Goal: Find specific page/section: Find specific page/section

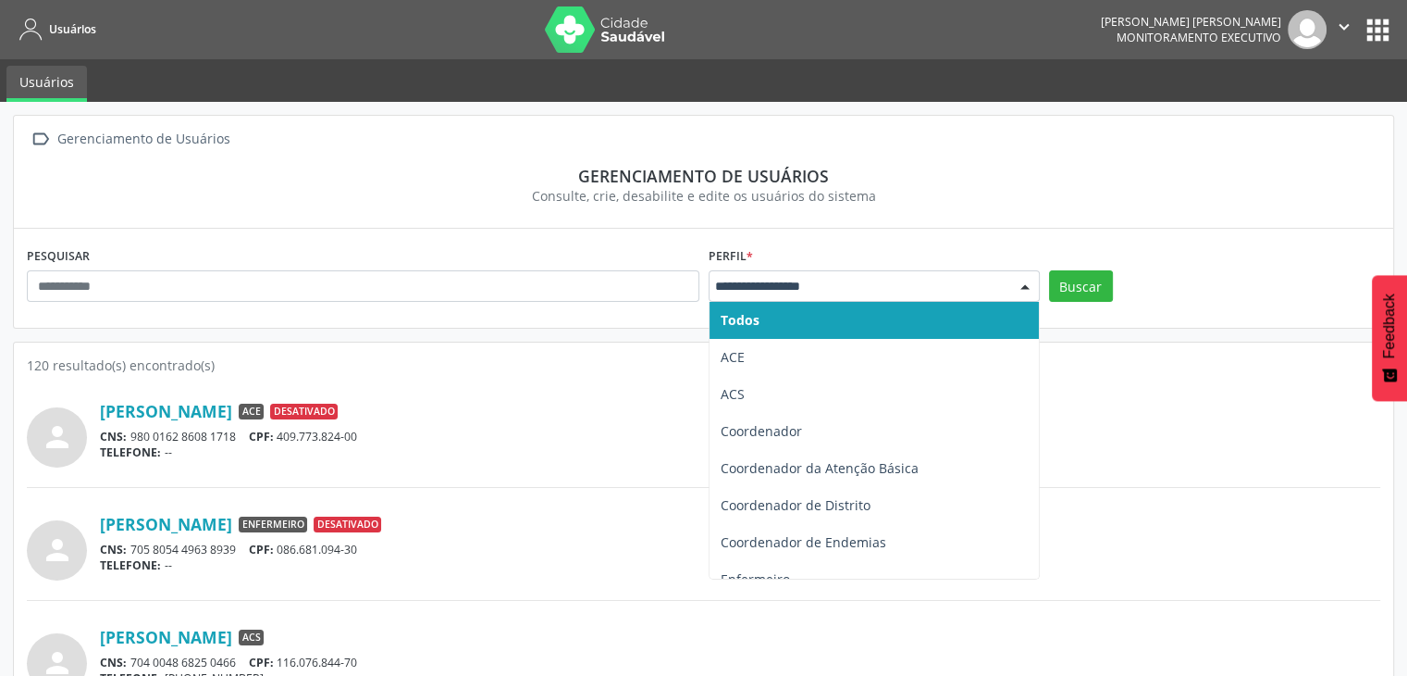
click at [810, 299] on div at bounding box center [874, 285] width 331 height 31
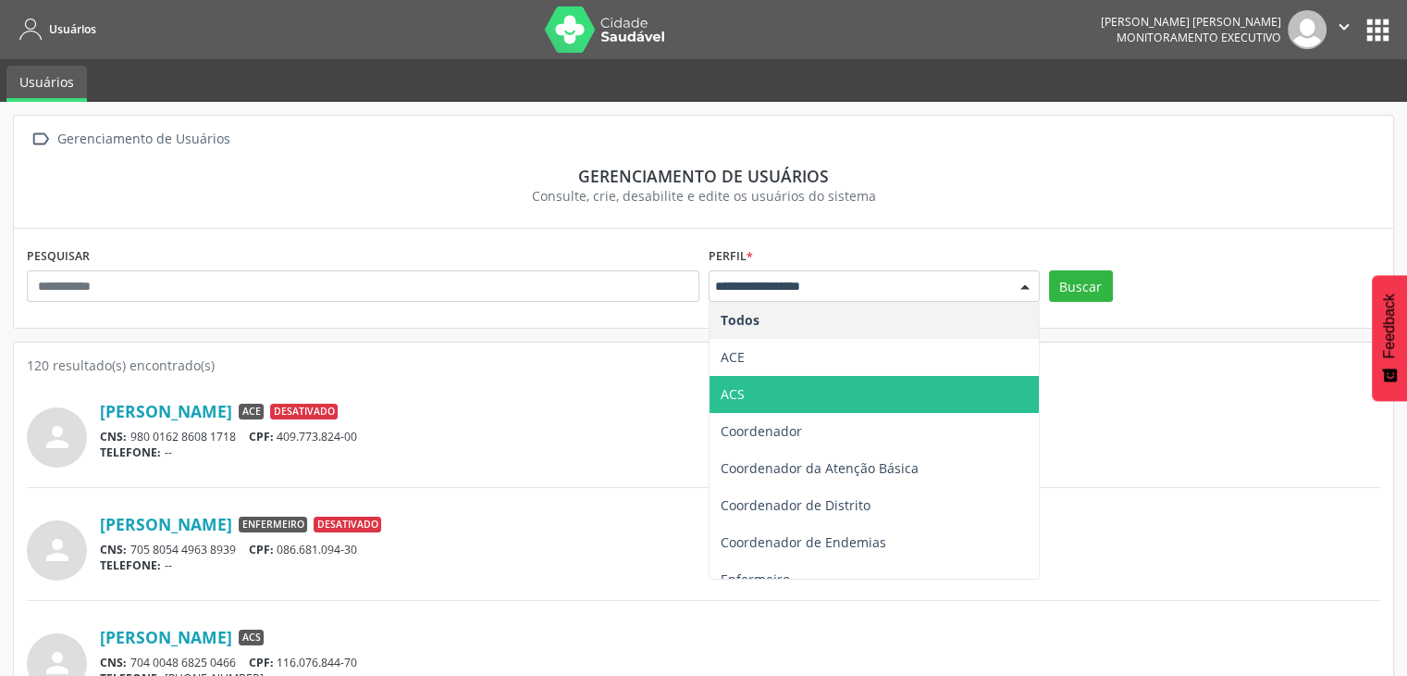
click at [750, 410] on span "ACS" at bounding box center [874, 394] width 329 height 37
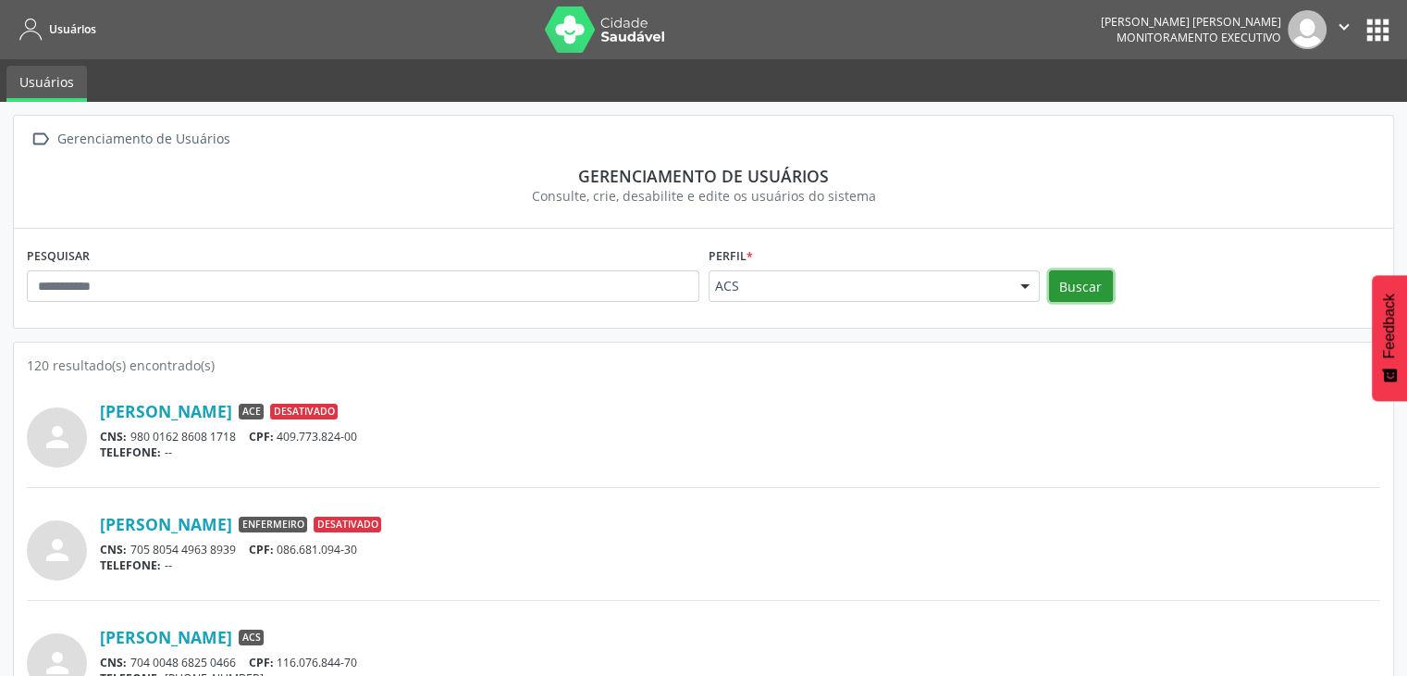
click at [1099, 283] on button "Buscar" at bounding box center [1081, 285] width 64 height 31
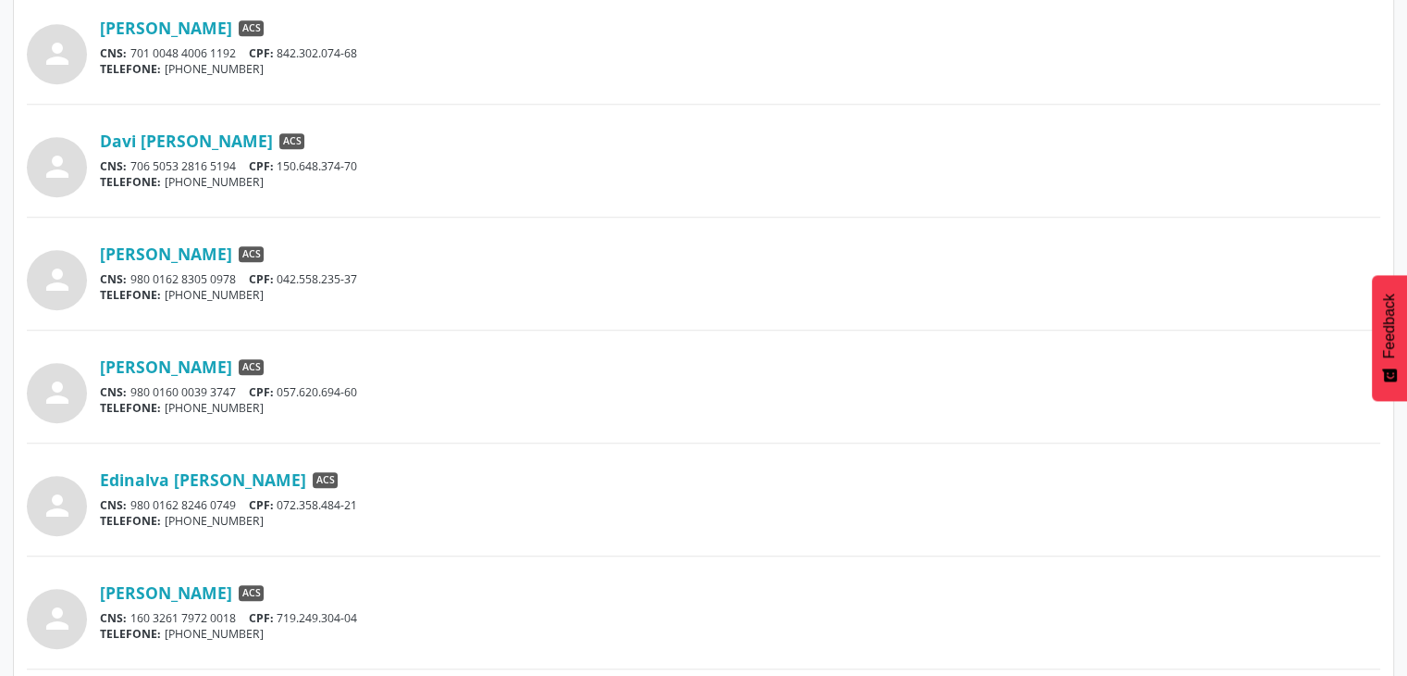
scroll to position [1448, 0]
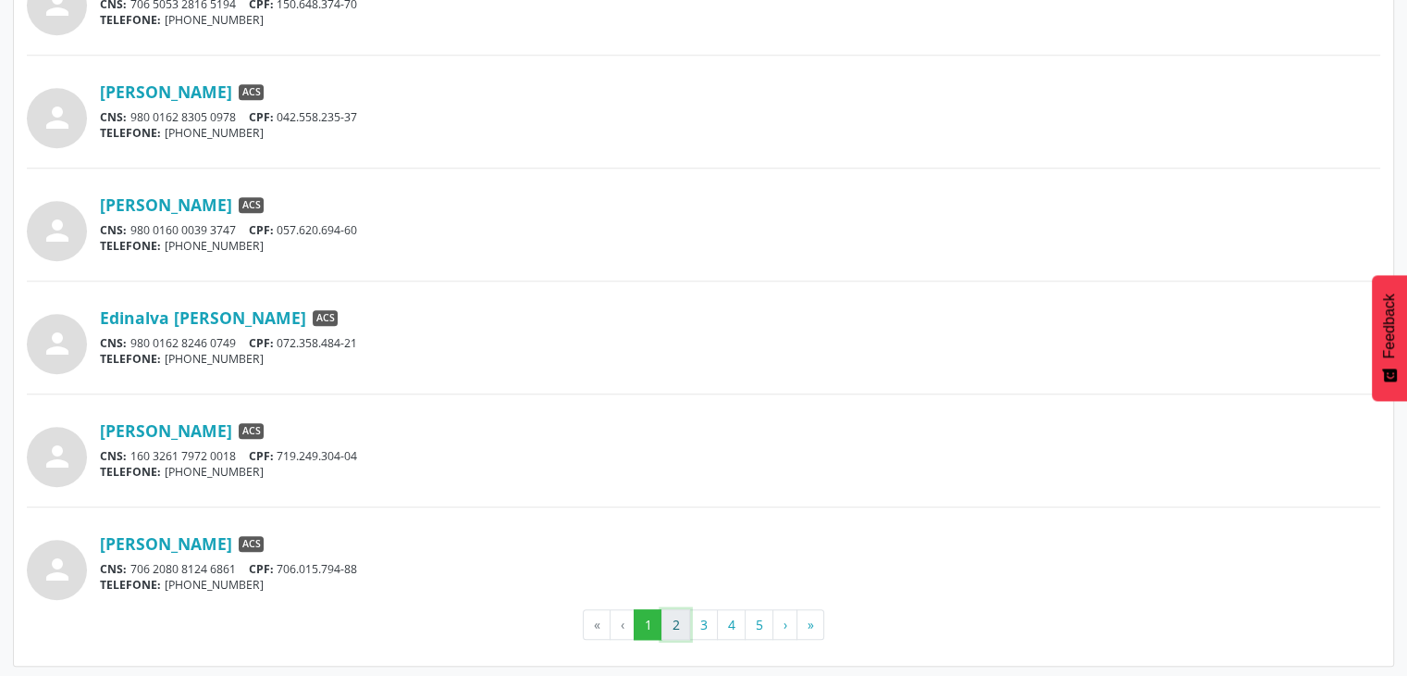
click at [676, 626] on button "2" at bounding box center [676, 624] width 29 height 31
click at [698, 628] on button "3" at bounding box center [703, 624] width 29 height 31
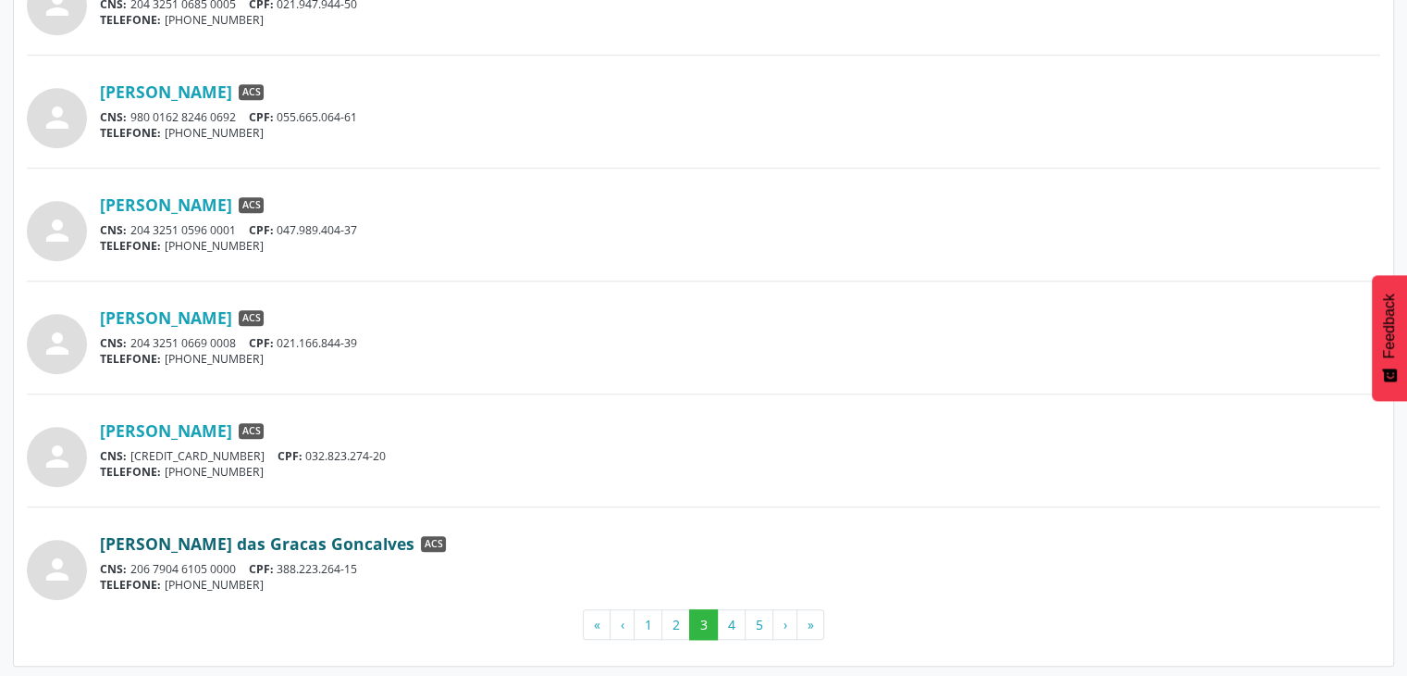
click at [219, 539] on link "[PERSON_NAME] das Gracas Goncalves" at bounding box center [257, 543] width 315 height 20
click at [733, 619] on button "4" at bounding box center [731, 624] width 29 height 31
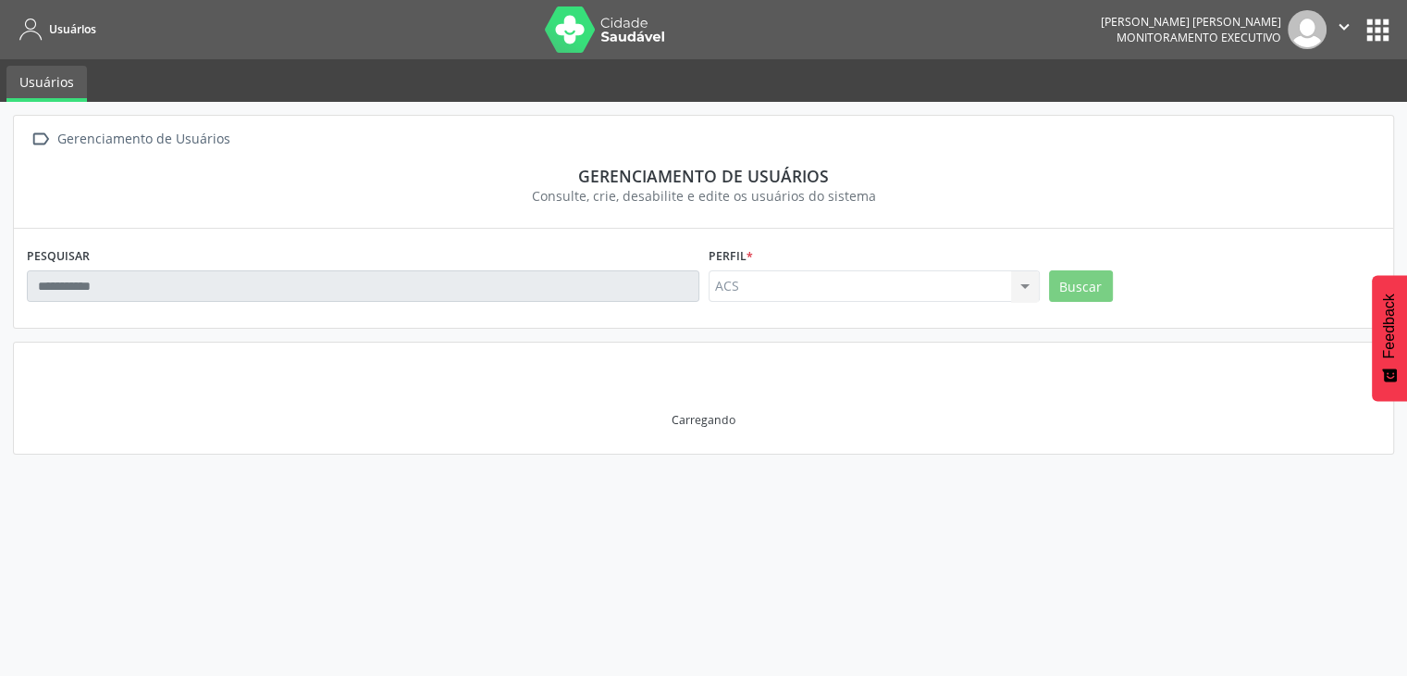
scroll to position [0, 0]
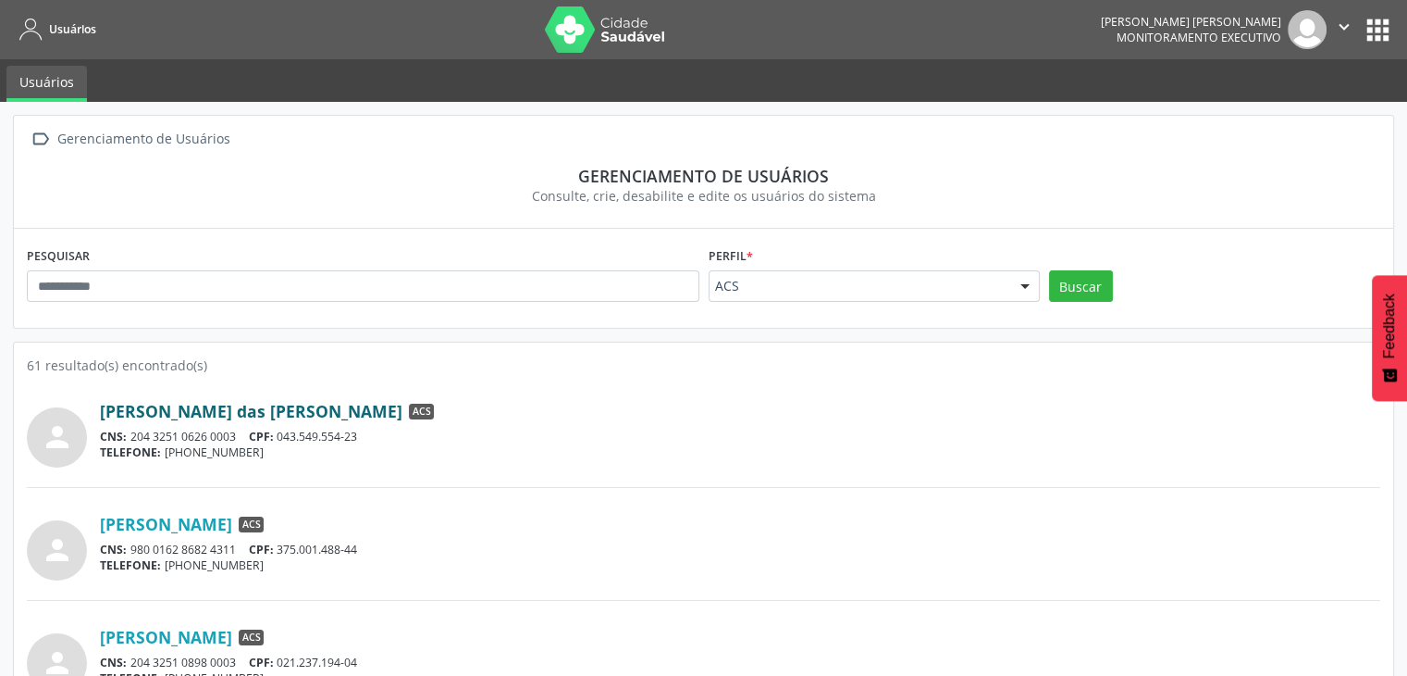
click at [205, 405] on link "[PERSON_NAME] das [PERSON_NAME]" at bounding box center [251, 411] width 303 height 20
click at [232, 526] on link "[PERSON_NAME]" at bounding box center [166, 524] width 132 height 20
click at [232, 641] on link "[PERSON_NAME]" at bounding box center [166, 636] width 132 height 20
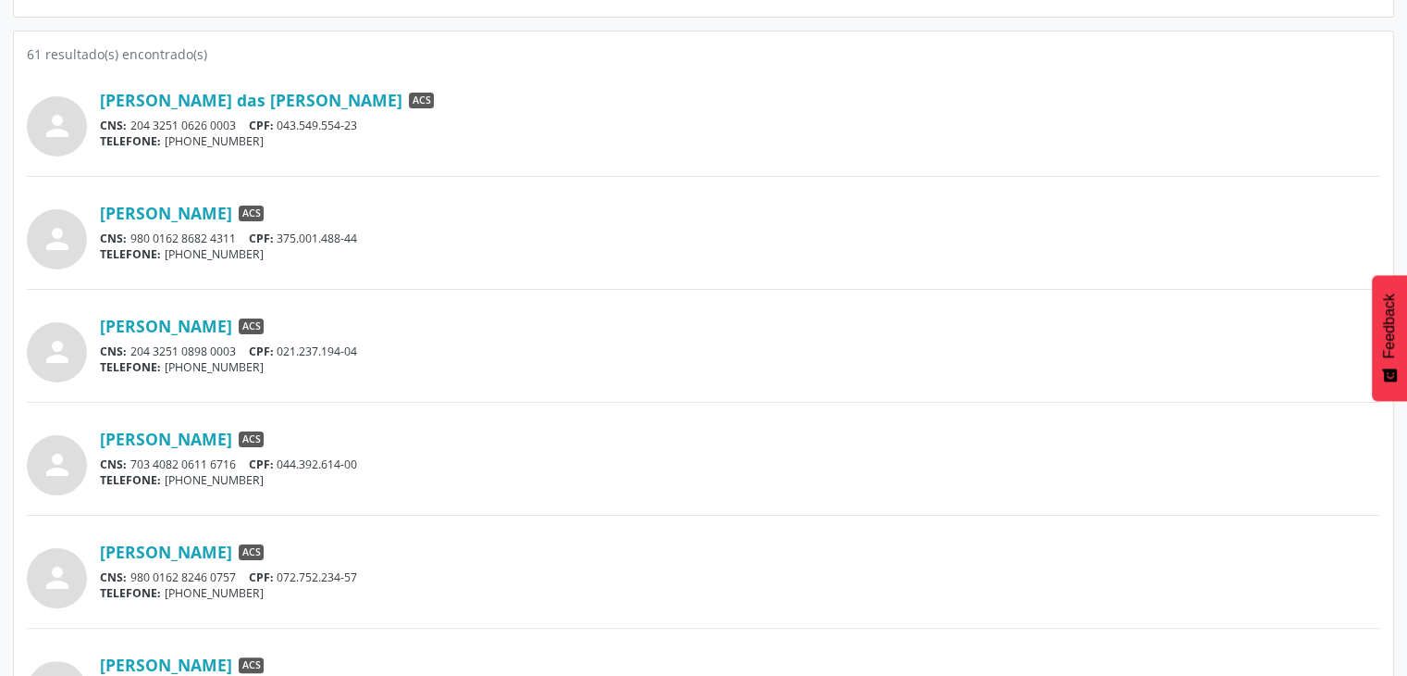
scroll to position [320, 0]
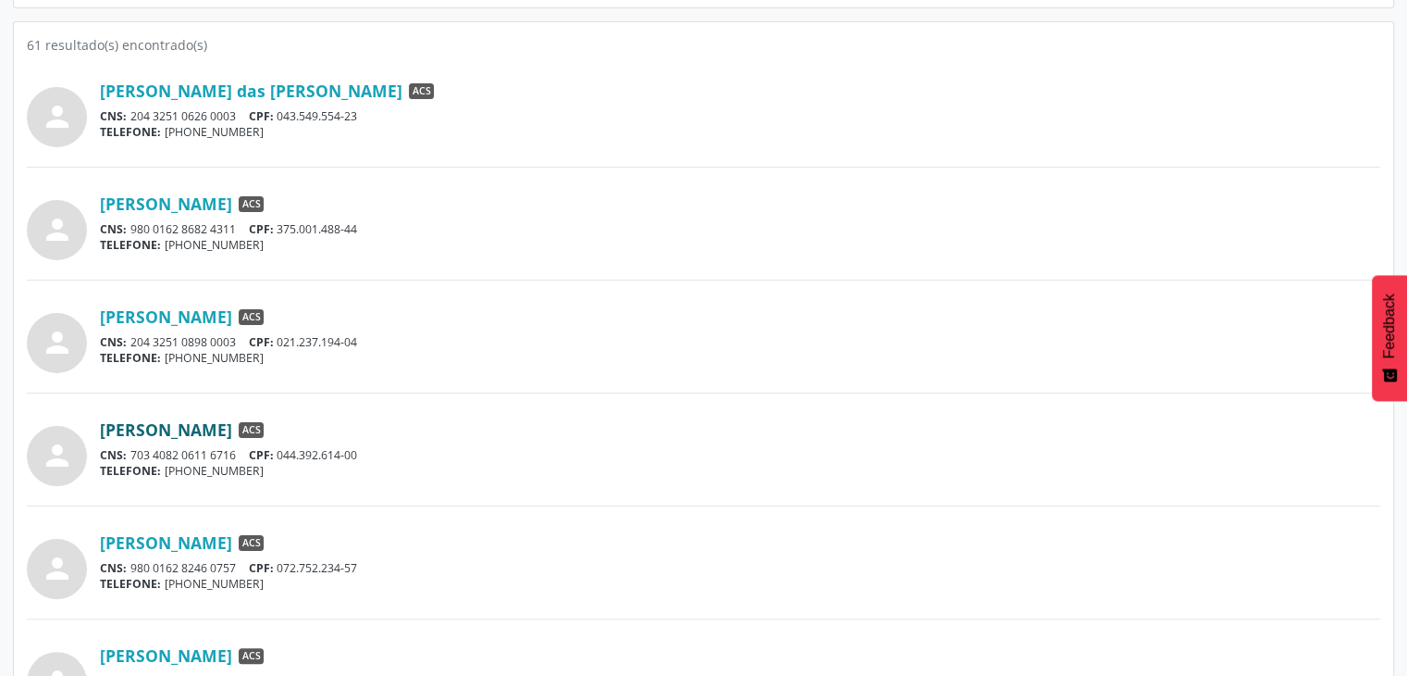
click at [174, 430] on link "[PERSON_NAME]" at bounding box center [166, 429] width 132 height 20
click at [232, 541] on link "[PERSON_NAME]" at bounding box center [166, 542] width 132 height 20
click at [232, 648] on link "[PERSON_NAME]" at bounding box center [166, 655] width 132 height 20
click at [651, 483] on div "person [PERSON_NAME] ACS CNS: 703 4082 0611 6716 CPF: 044.392.614-00 TELEFONE: …" at bounding box center [704, 449] width 1354 height 73
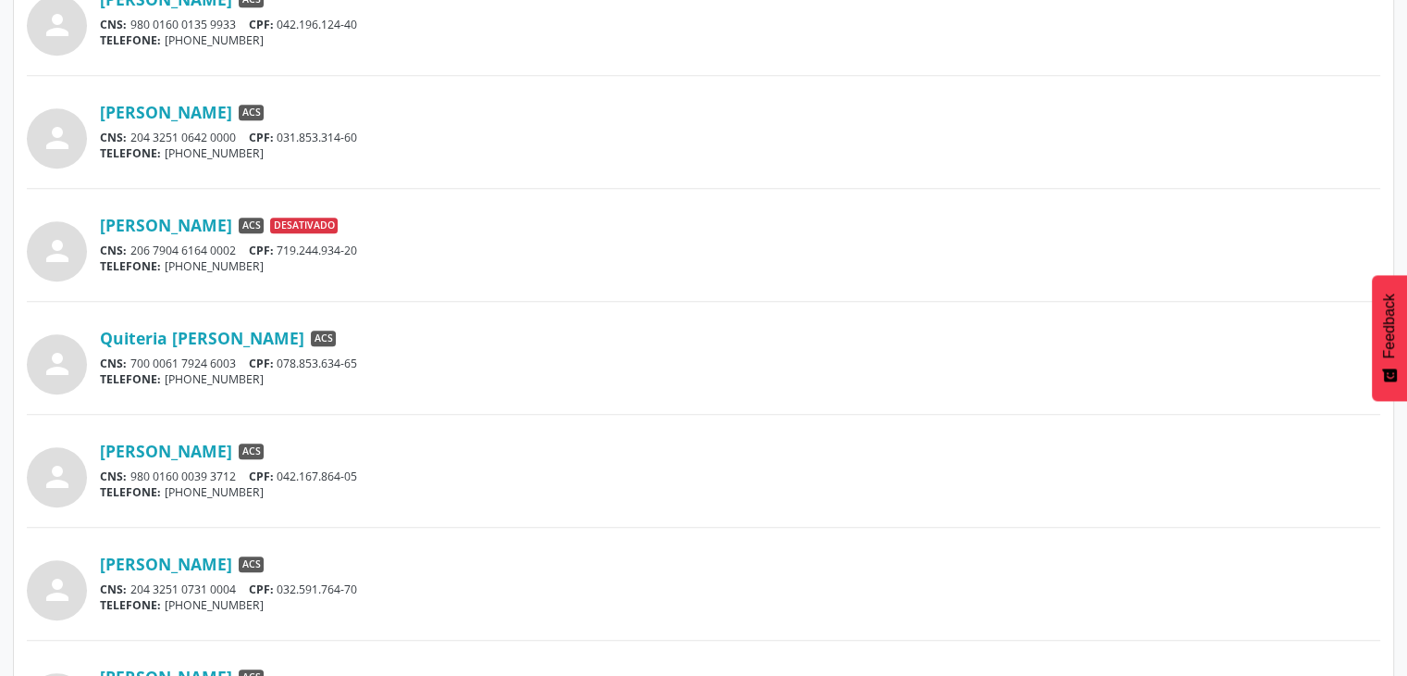
scroll to position [949, 0]
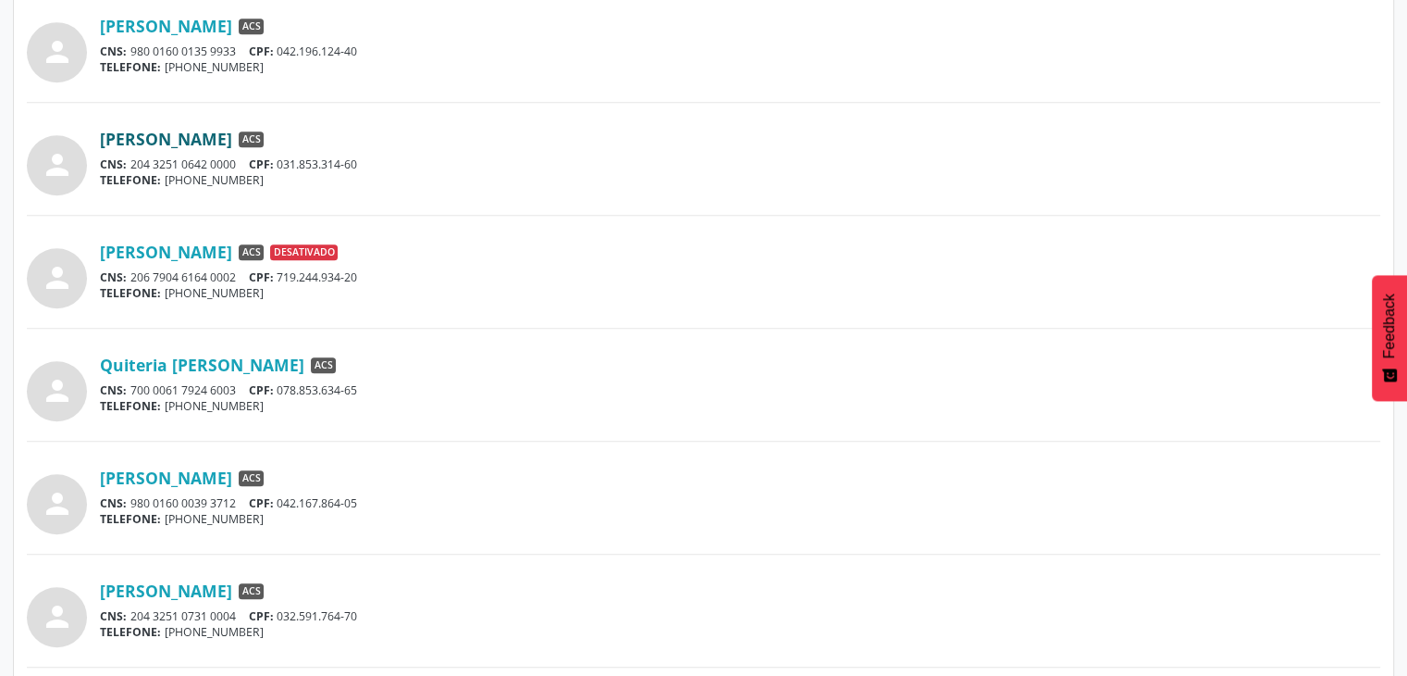
click at [196, 133] on link "[PERSON_NAME]" at bounding box center [166, 139] width 132 height 20
click at [298, 364] on link "Quiteria [PERSON_NAME]" at bounding box center [202, 364] width 205 height 20
click at [232, 473] on link "[PERSON_NAME]" at bounding box center [166, 477] width 132 height 20
click at [232, 586] on link "[PERSON_NAME]" at bounding box center [166, 590] width 132 height 20
click at [678, 560] on div "person [PERSON_NAME] das [PERSON_NAME] ACS CNS: 204 3251 0626 0003 CPF: 043.549…" at bounding box center [704, 261] width 1354 height 1673
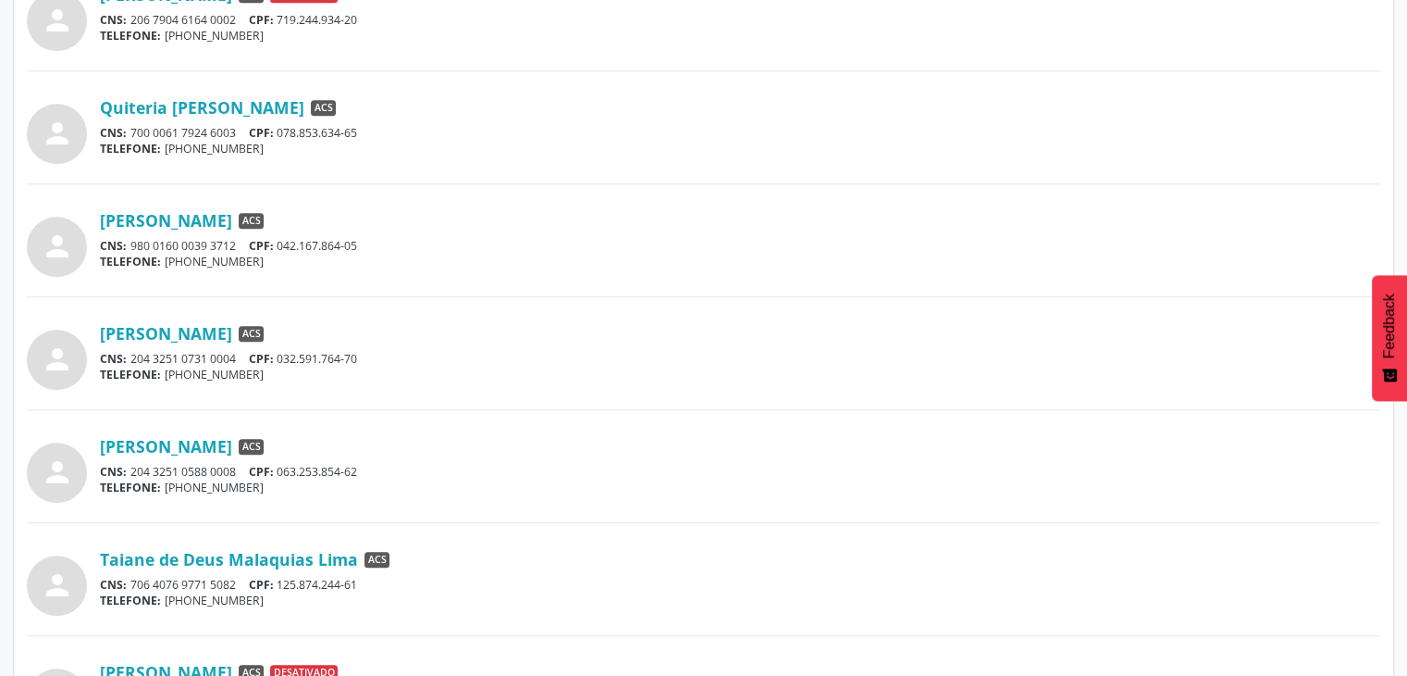
scroll to position [1209, 0]
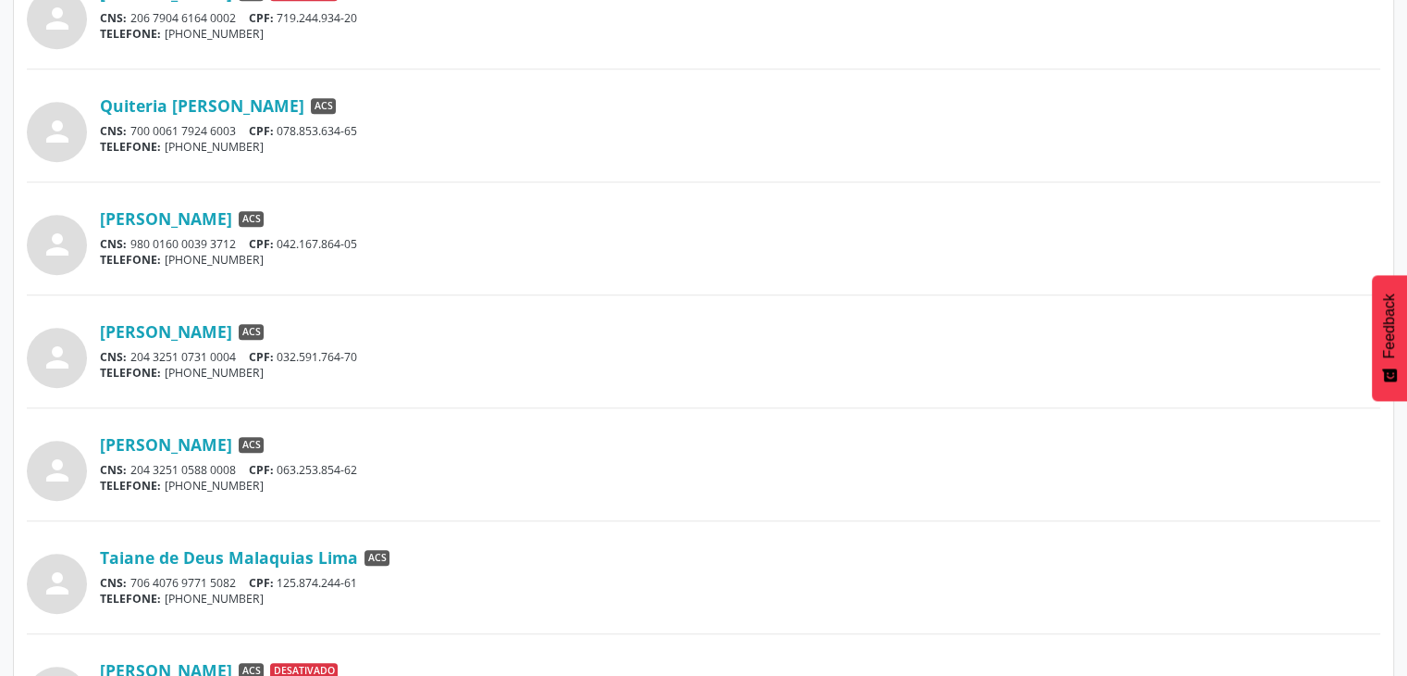
click at [230, 452] on div "[PERSON_NAME] ACS CNS: 204 3251 0588 0008 CPF: 063.253.854-62 TELEFONE: [PHONE_…" at bounding box center [740, 463] width 1281 height 59
click at [212, 447] on link "[PERSON_NAME]" at bounding box center [166, 444] width 132 height 20
click at [211, 554] on link "Taiane de Deus Malaquias Lima" at bounding box center [229, 557] width 258 height 20
click at [573, 564] on div "Taiane de Deus Malaquias Lima ACS" at bounding box center [740, 557] width 1281 height 20
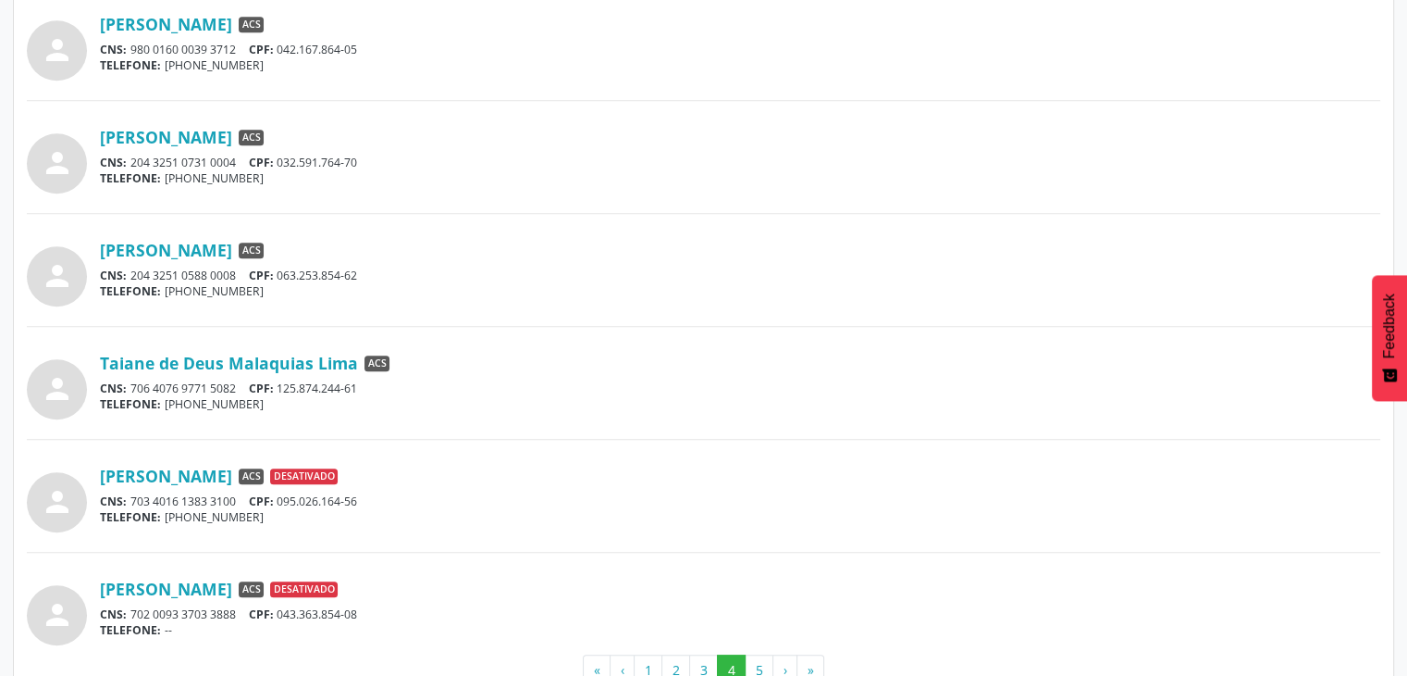
scroll to position [1448, 0]
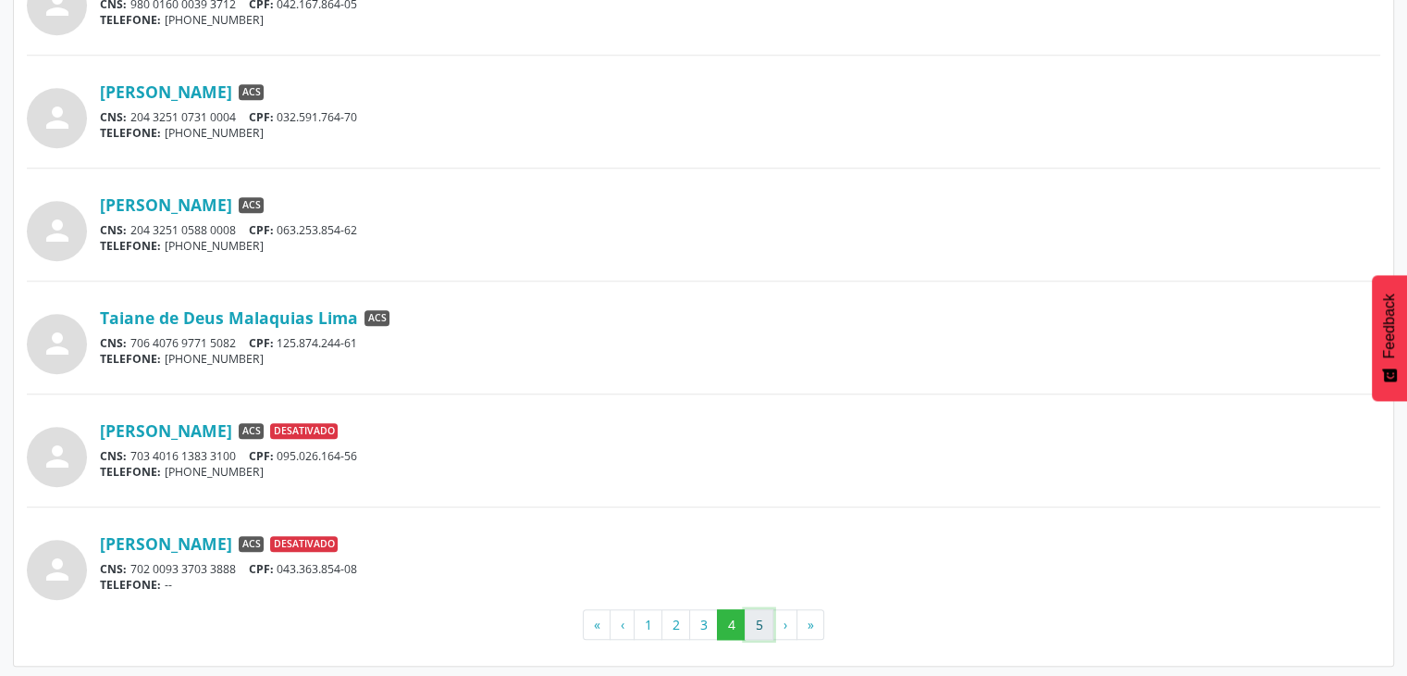
click at [766, 619] on button "5" at bounding box center [759, 624] width 29 height 31
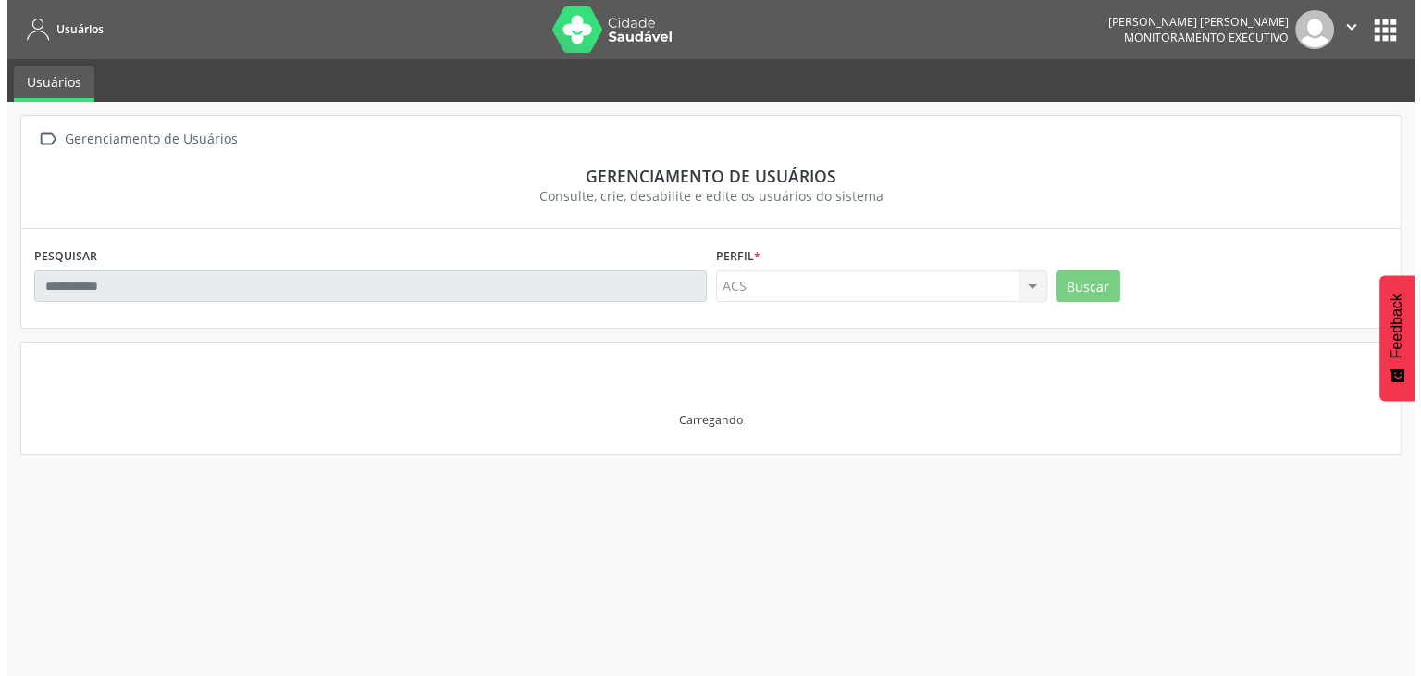
scroll to position [0, 0]
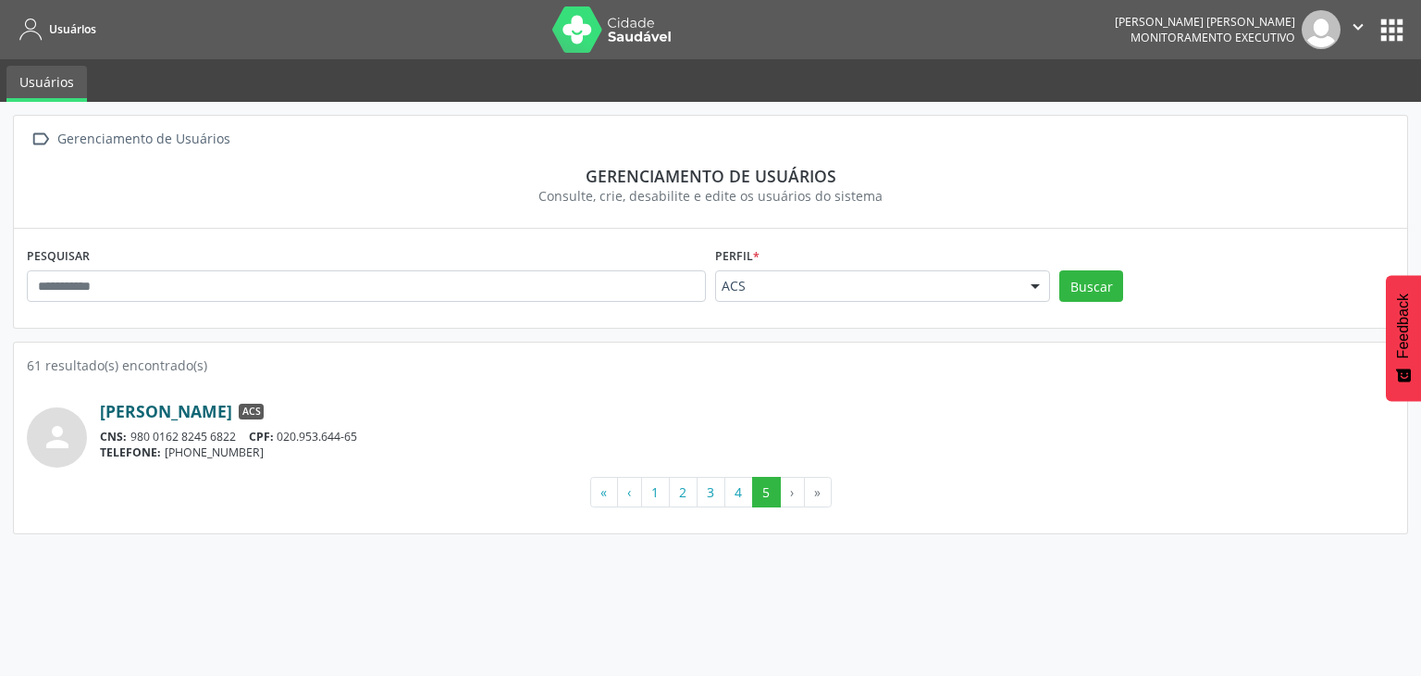
click at [232, 405] on link "[PERSON_NAME]" at bounding box center [166, 411] width 132 height 20
